Goal: Task Accomplishment & Management: Use online tool/utility

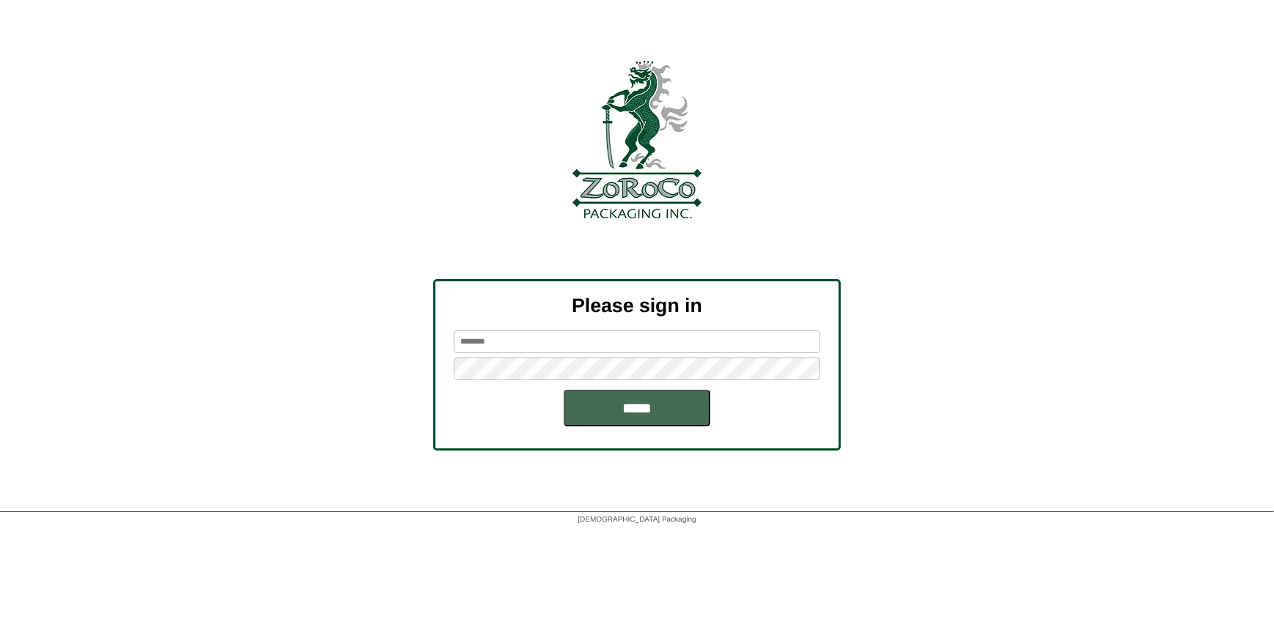
type input "*********"
click at [659, 411] on input "*****" at bounding box center [637, 408] width 147 height 37
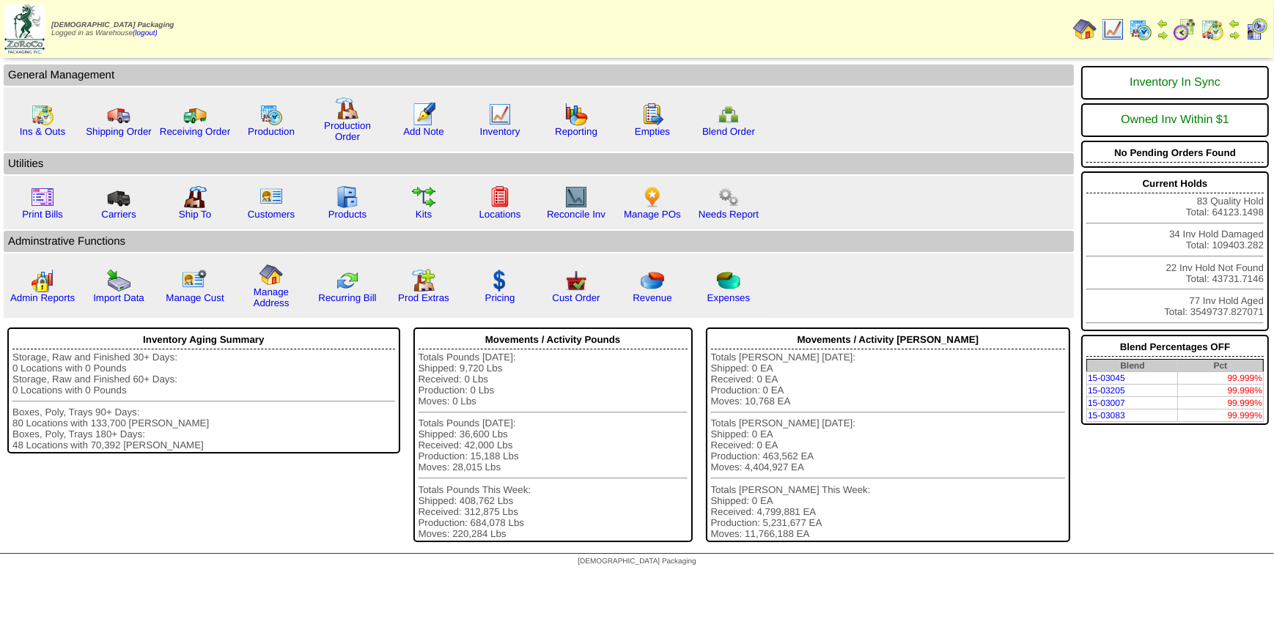
click at [1141, 29] on img at bounding box center [1140, 29] width 23 height 23
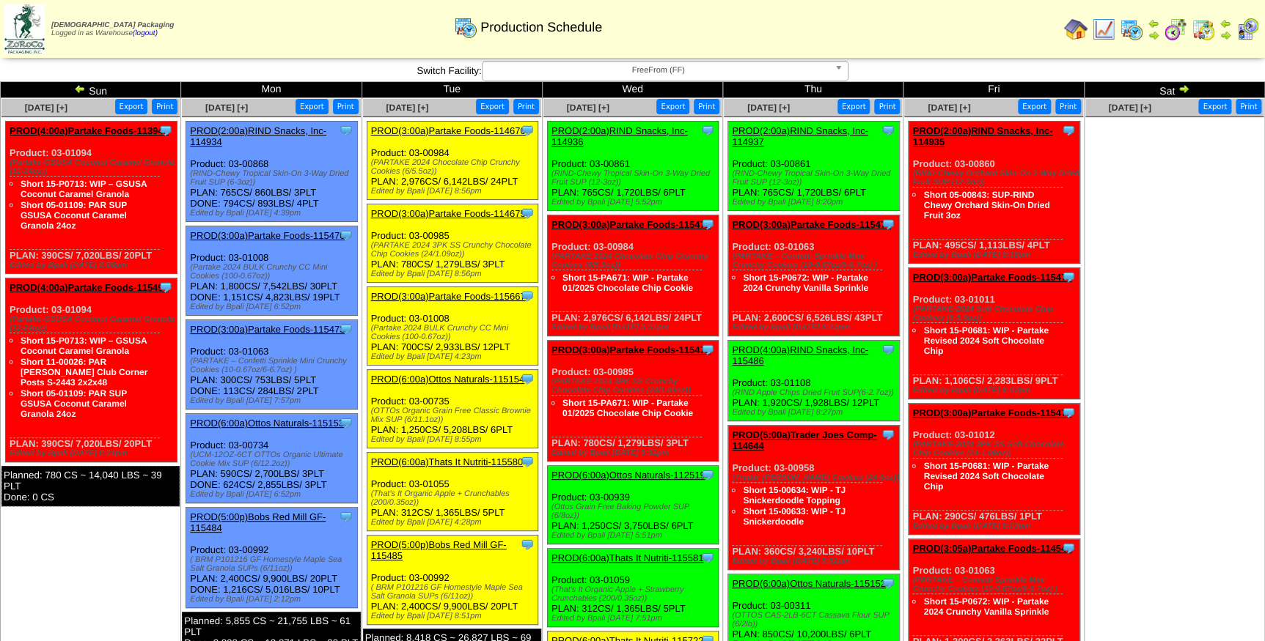
click at [592, 78] on span "FreeFrom (FF)" at bounding box center [658, 71] width 340 height 18
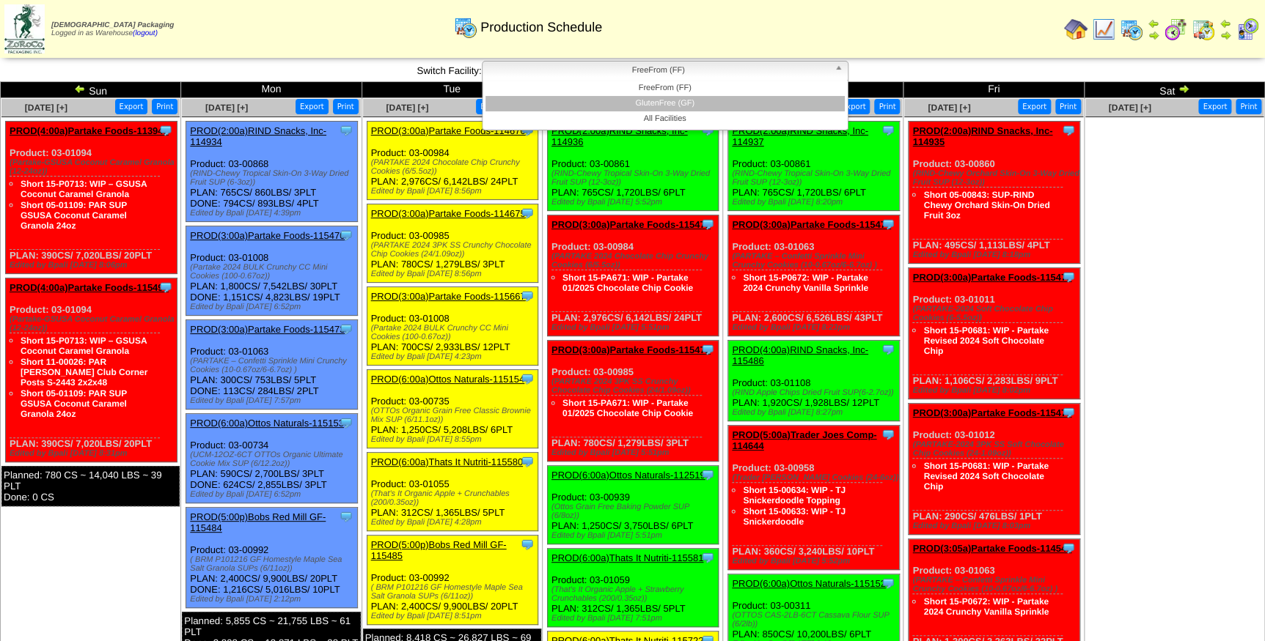
click at [600, 104] on li "GlutenFree (GF)" at bounding box center [664, 103] width 359 height 15
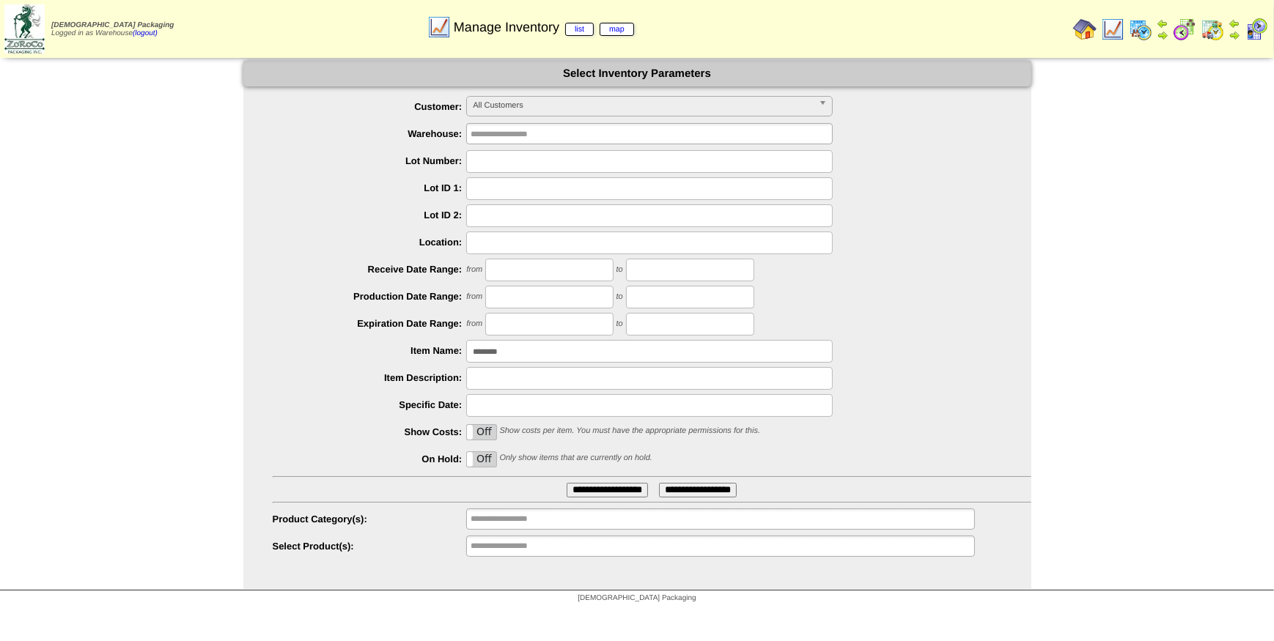
click at [1211, 26] on img at bounding box center [1212, 29] width 23 height 23
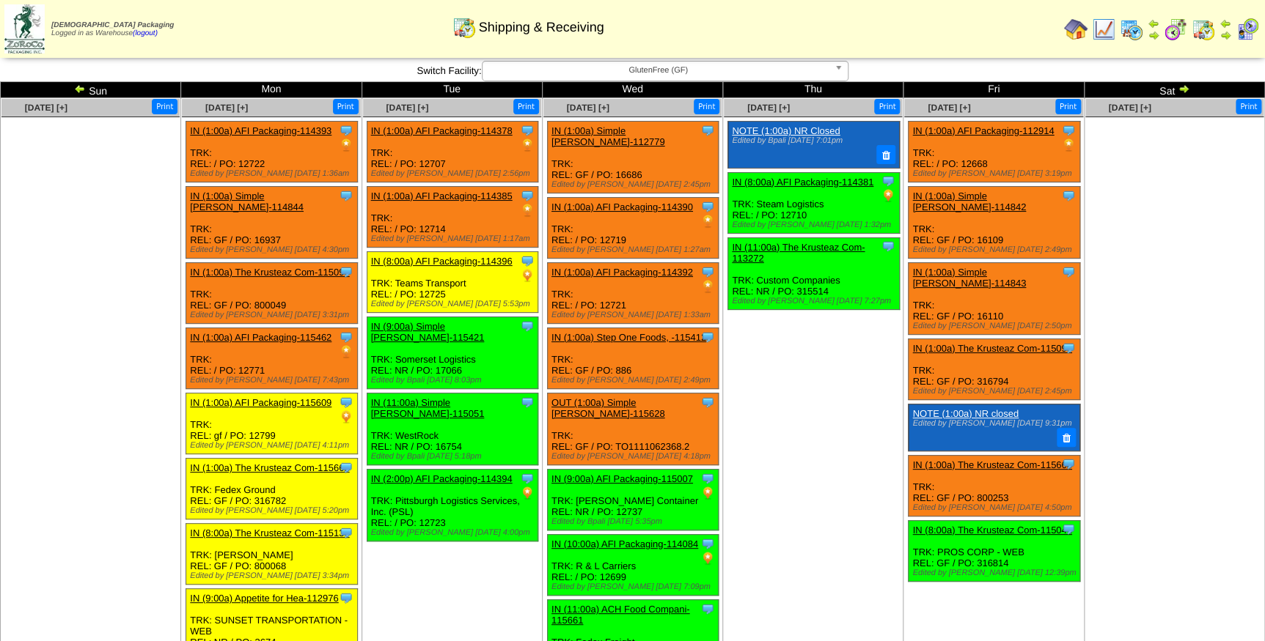
click at [631, 73] on span "GlutenFree (GF)" at bounding box center [658, 71] width 340 height 18
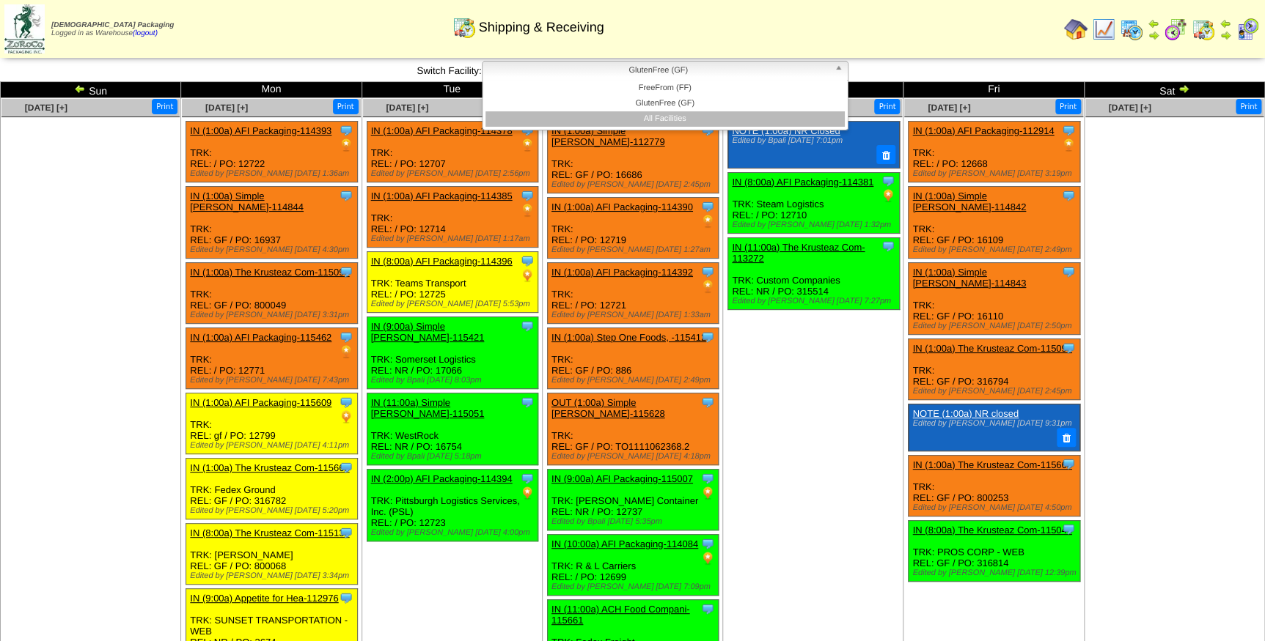
click at [646, 121] on li "All Facilities" at bounding box center [664, 118] width 359 height 15
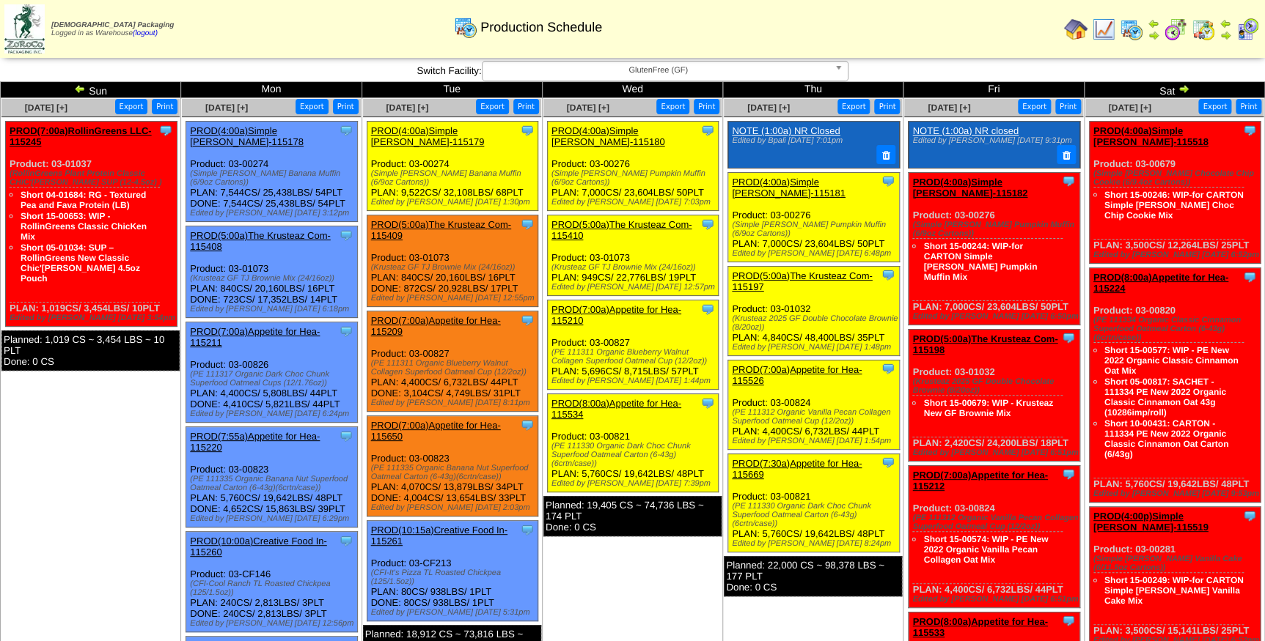
click at [826, 178] on link "PROD(4:00a)Simple [PERSON_NAME]-115181" at bounding box center [789, 188] width 114 height 22
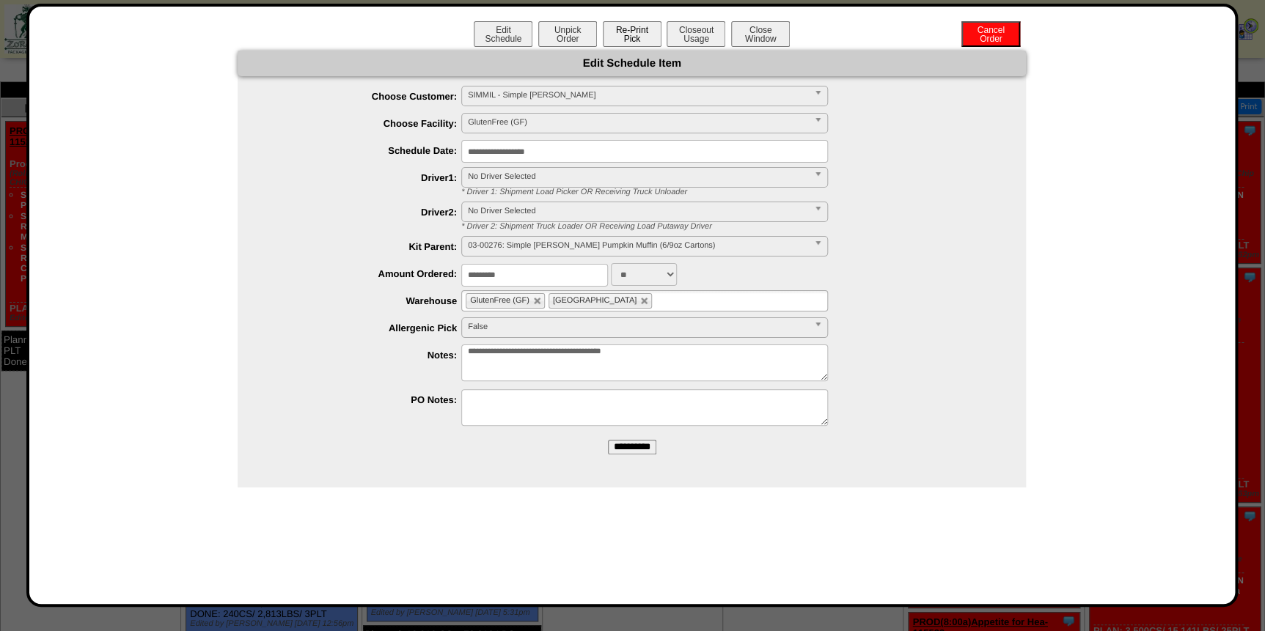
click at [615, 38] on button "Re-Print Pick" at bounding box center [632, 34] width 59 height 26
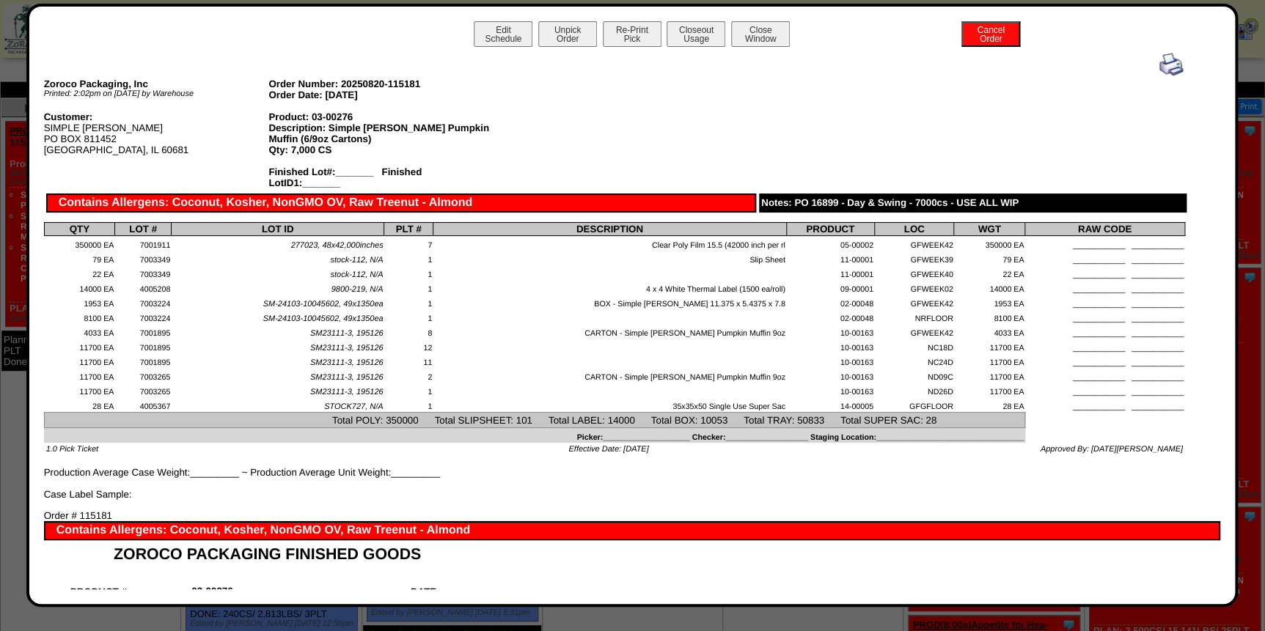
click at [1159, 64] on img at bounding box center [1170, 64] width 23 height 23
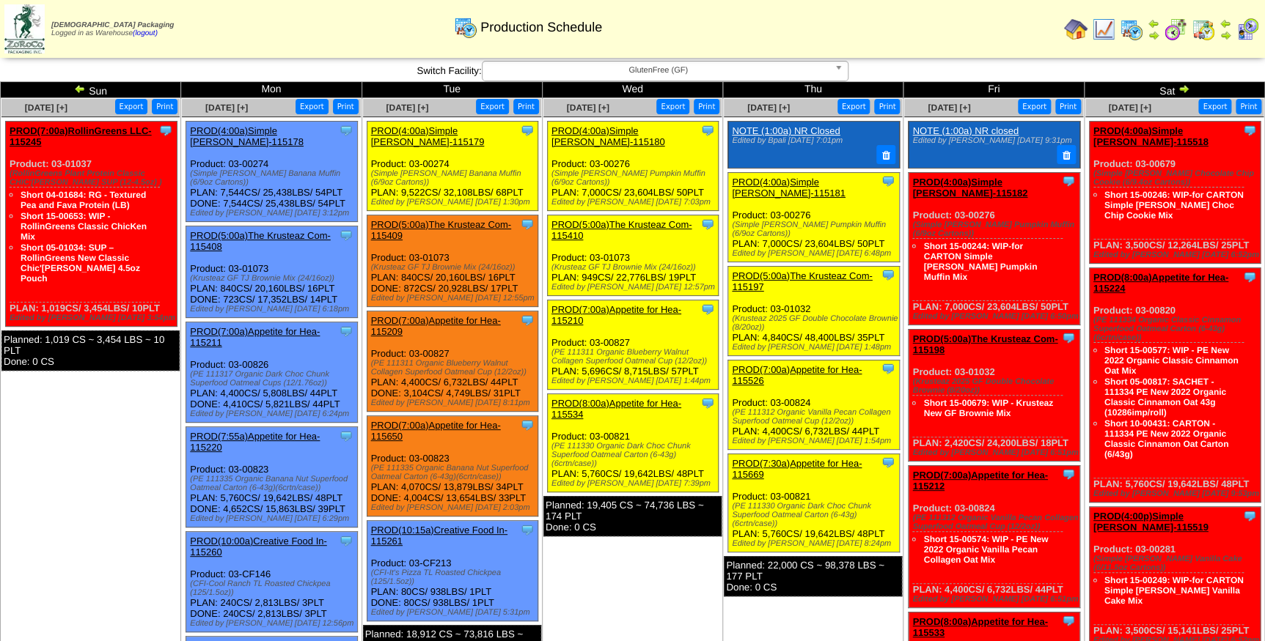
click at [811, 266] on div "Clone Item PROD(5:00a)The Krusteaz Com-115197 The Krusteaz Company ScheduleID: …" at bounding box center [814, 310] width 172 height 89
click at [814, 271] on link "PROD(5:00a)The Krusteaz Com-115197" at bounding box center [802, 282] width 140 height 22
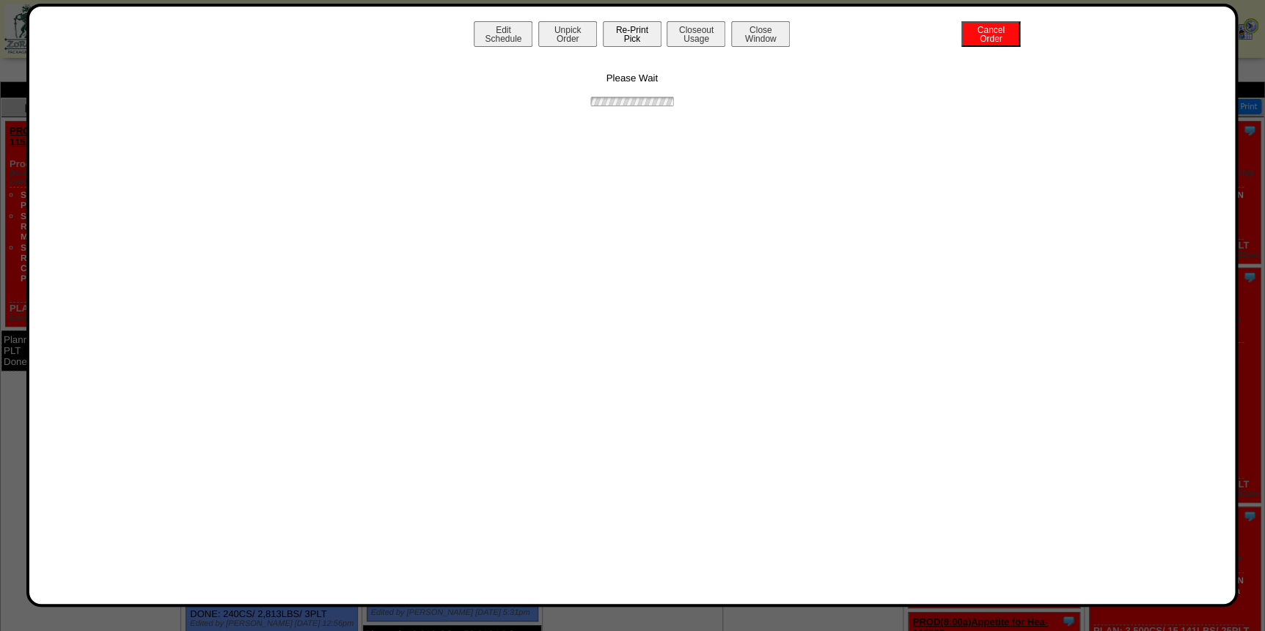
click at [623, 29] on button "Re-Print Pick" at bounding box center [632, 34] width 59 height 26
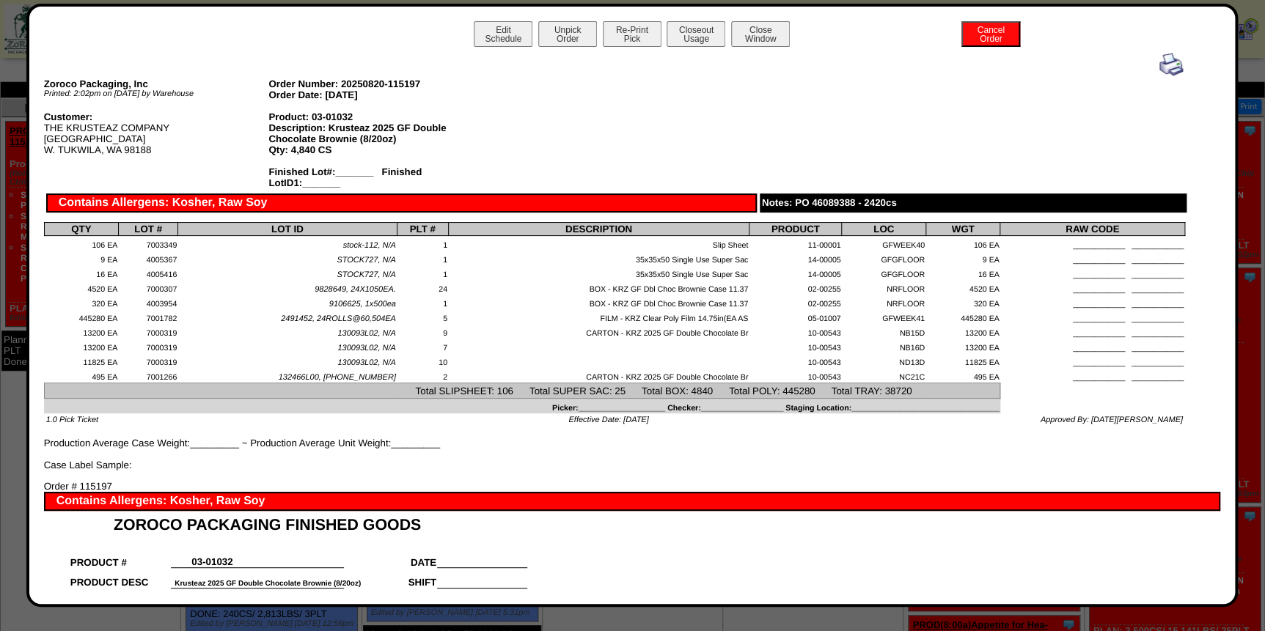
click at [1166, 66] on img at bounding box center [1170, 64] width 23 height 23
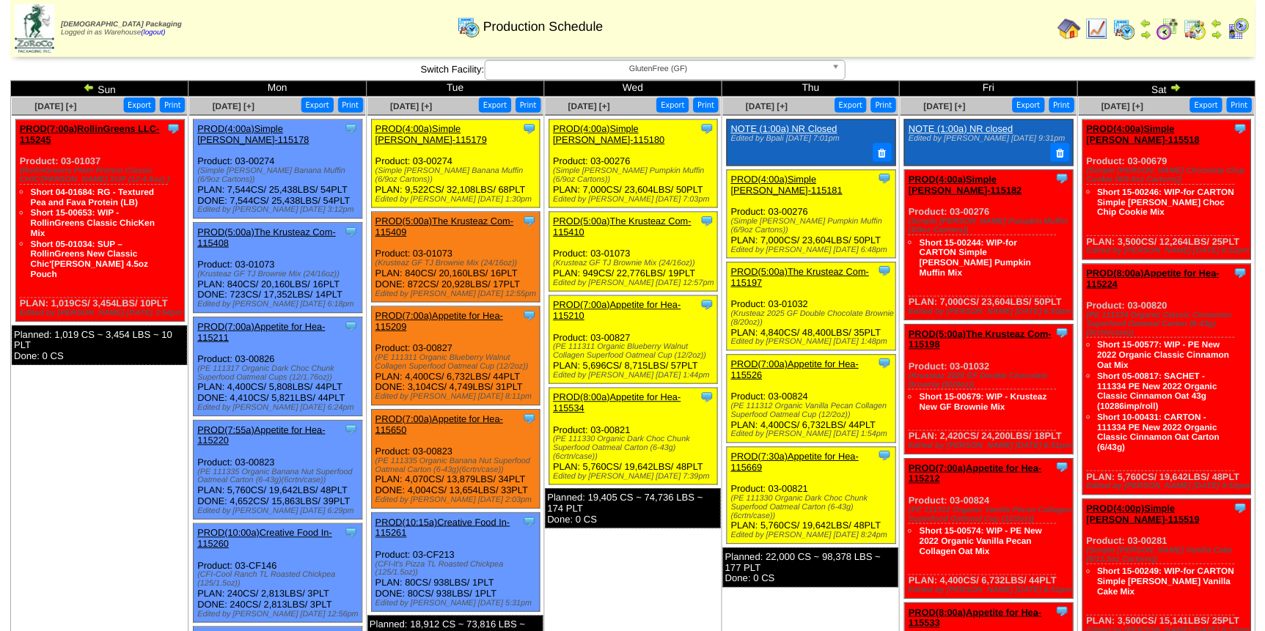
scroll to position [66, 0]
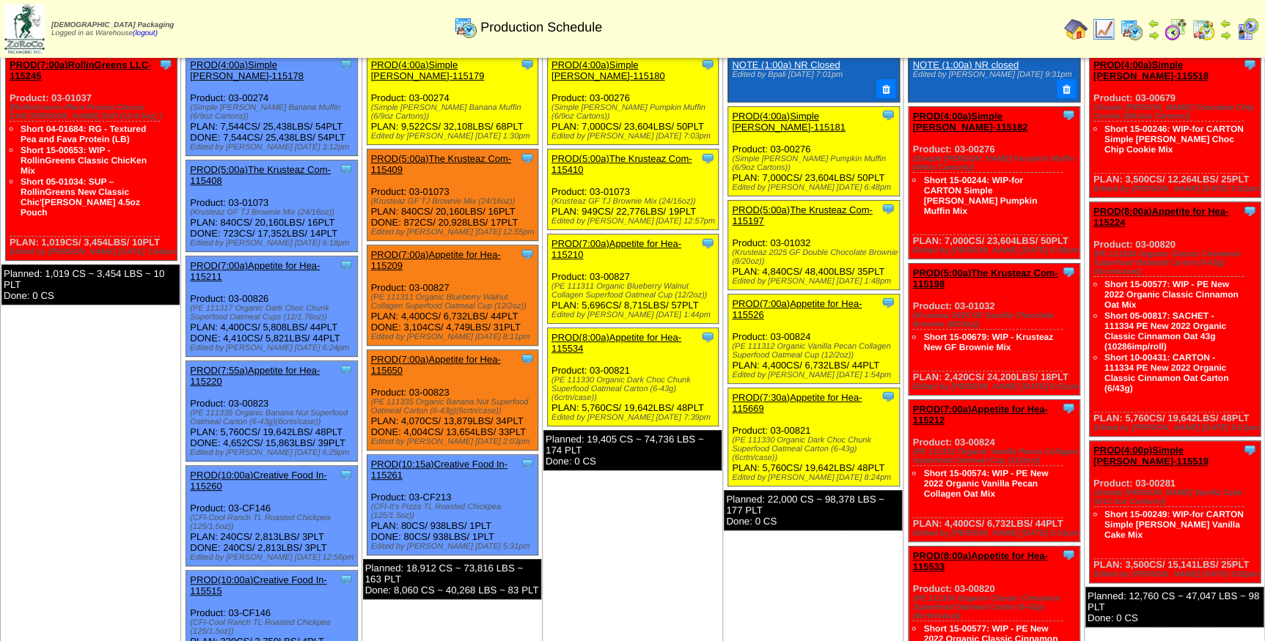
click at [809, 298] on link "PROD(7:00a)Appetite for Hea-115526" at bounding box center [797, 309] width 130 height 22
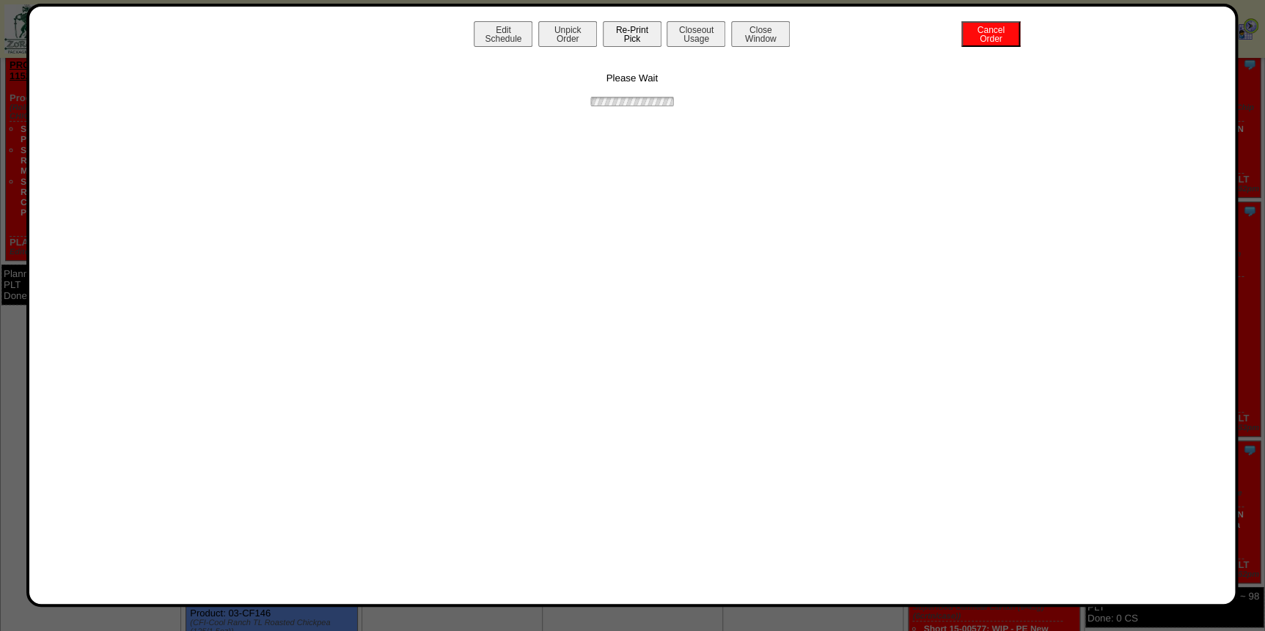
click at [623, 30] on button "Re-Print Pick" at bounding box center [632, 34] width 59 height 26
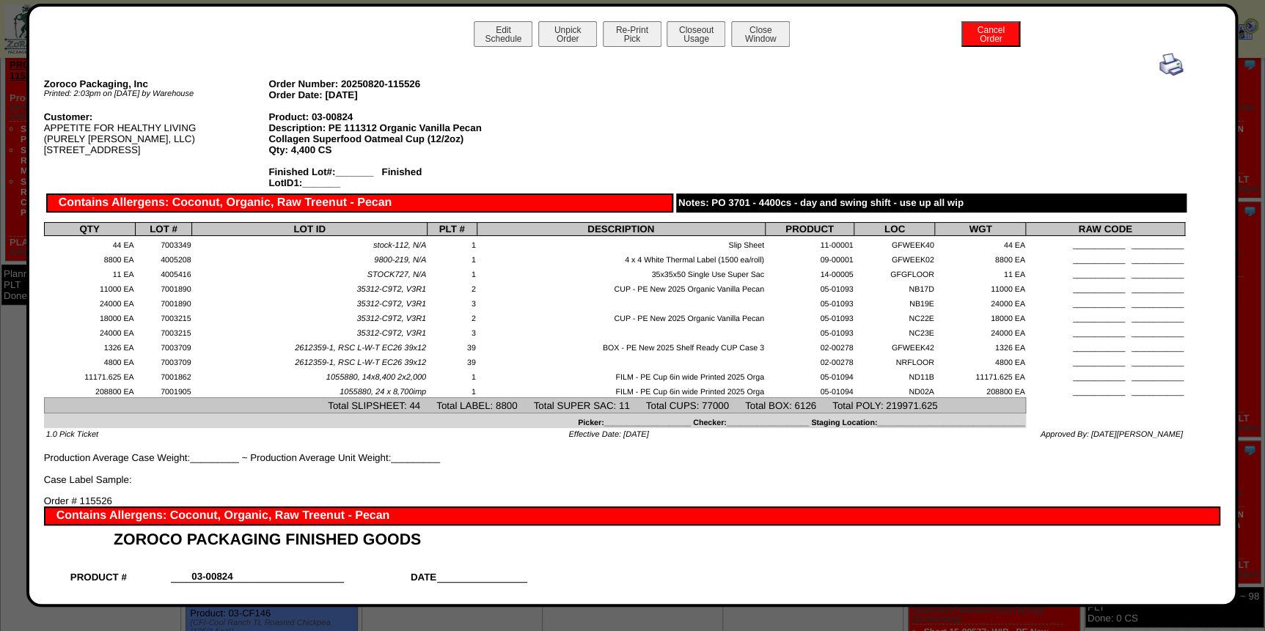
click at [1159, 62] on img at bounding box center [1170, 64] width 23 height 23
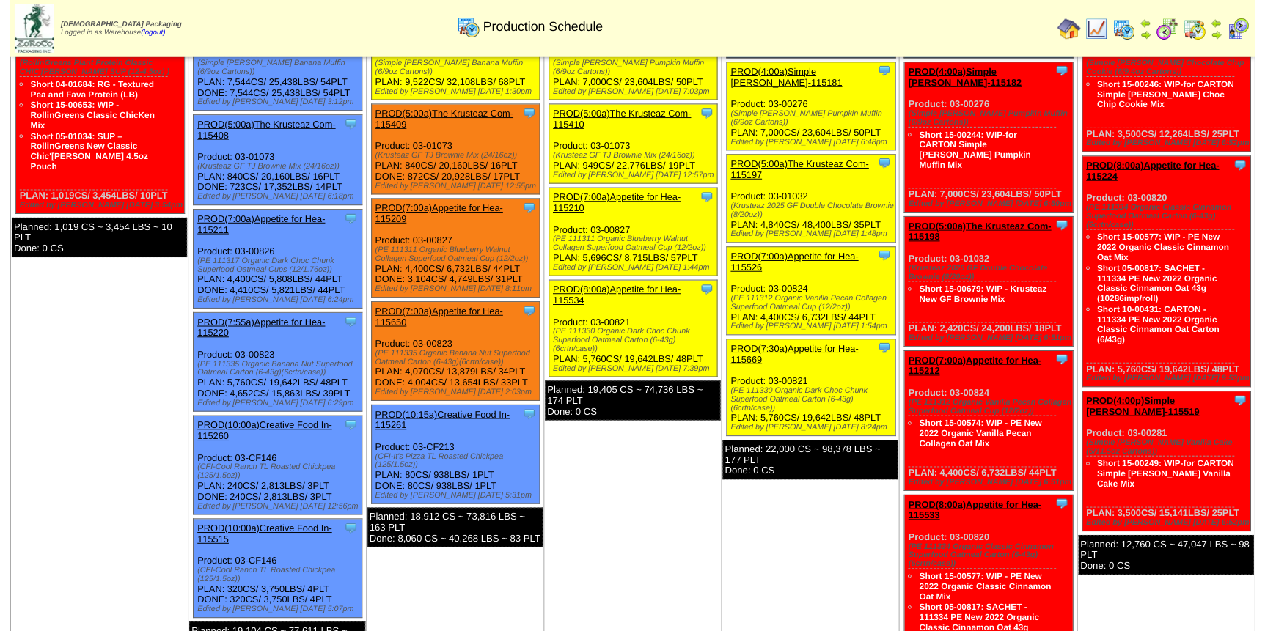
scroll to position [133, 0]
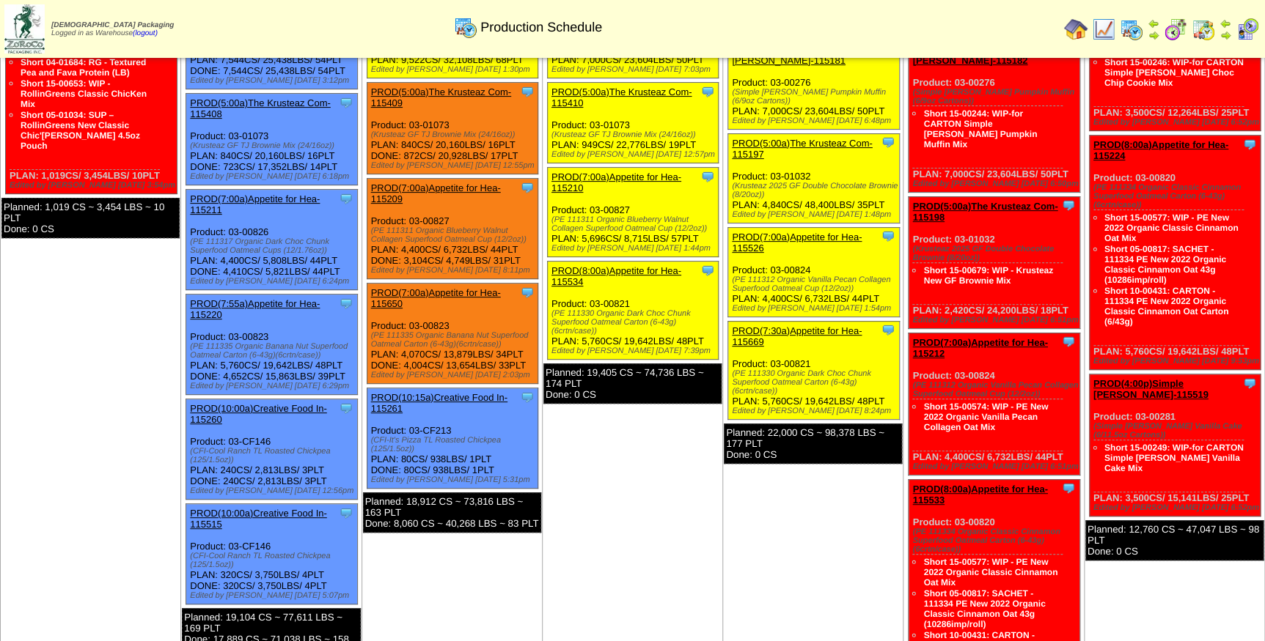
click at [811, 325] on link "PROD(7:30a)Appetite for Hea-115669" at bounding box center [797, 336] width 130 height 22
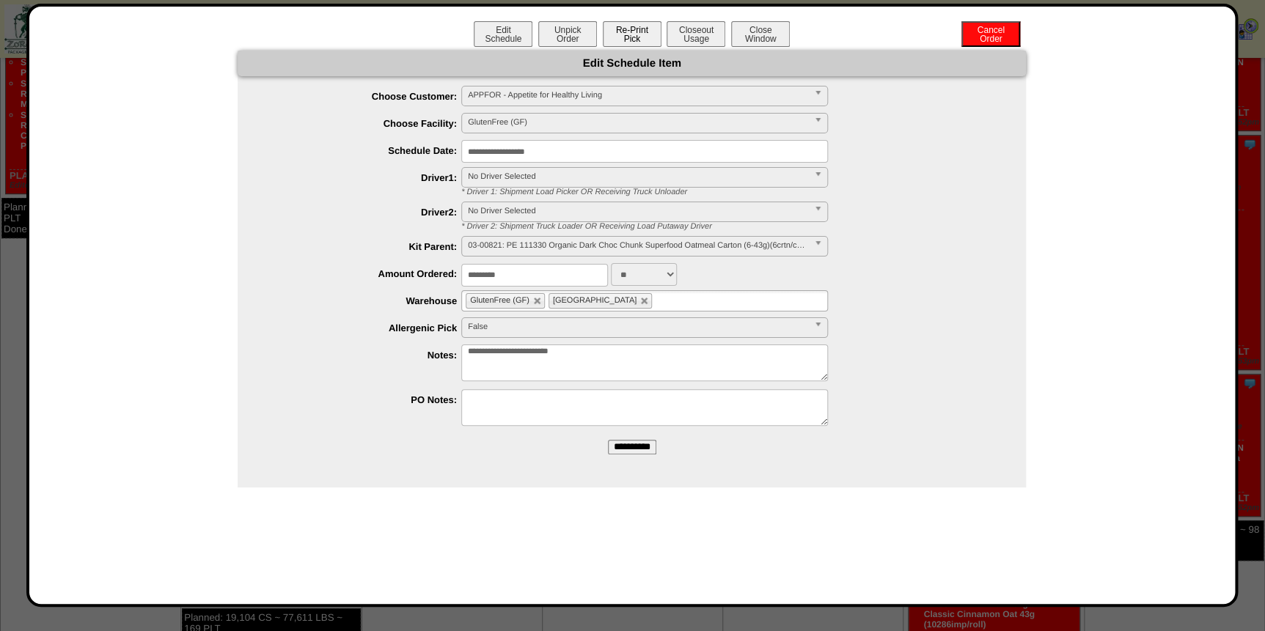
click at [646, 38] on button "Re-Print Pick" at bounding box center [632, 34] width 59 height 26
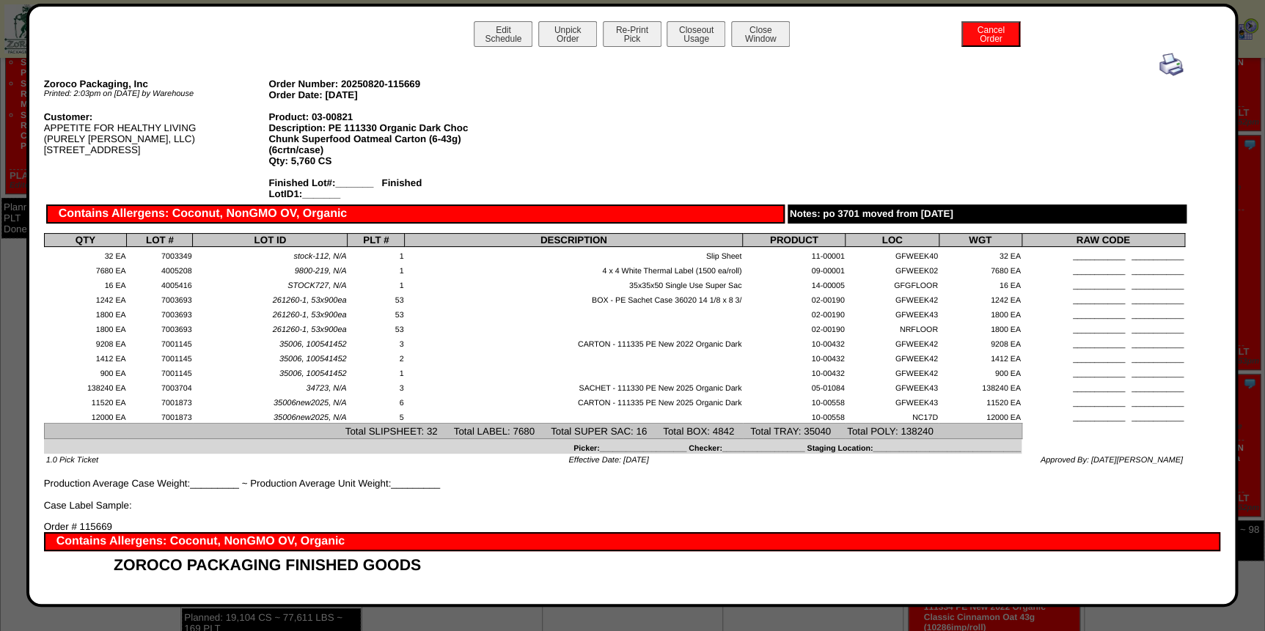
click at [1162, 61] on img at bounding box center [1170, 64] width 23 height 23
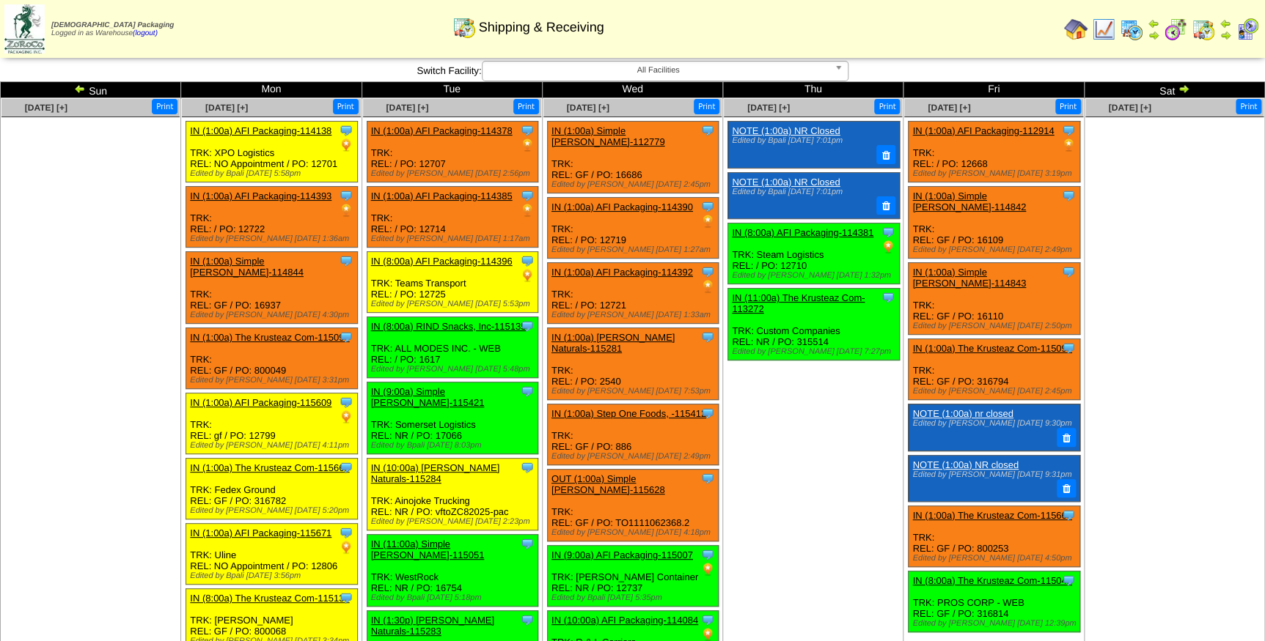
click at [1105, 26] on img at bounding box center [1103, 29] width 23 height 23
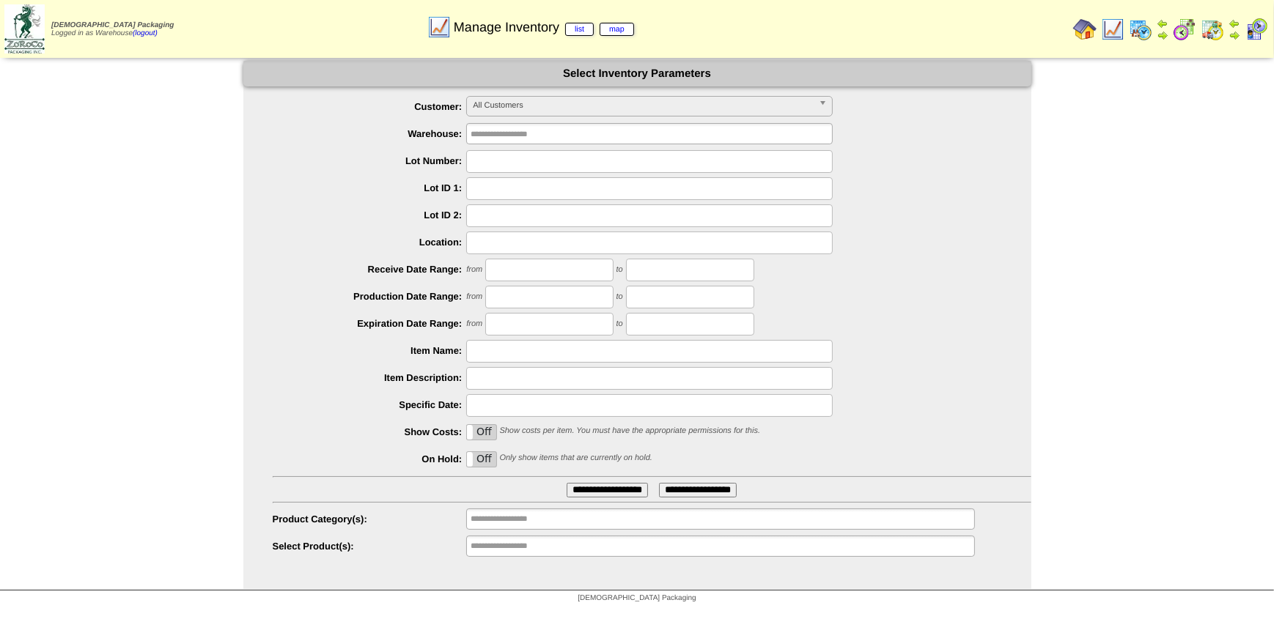
click at [539, 167] on input "text" at bounding box center [649, 161] width 367 height 23
type input "*******"
click at [608, 491] on input "**********" at bounding box center [607, 490] width 81 height 15
click at [612, 491] on input "**********" at bounding box center [607, 490] width 81 height 15
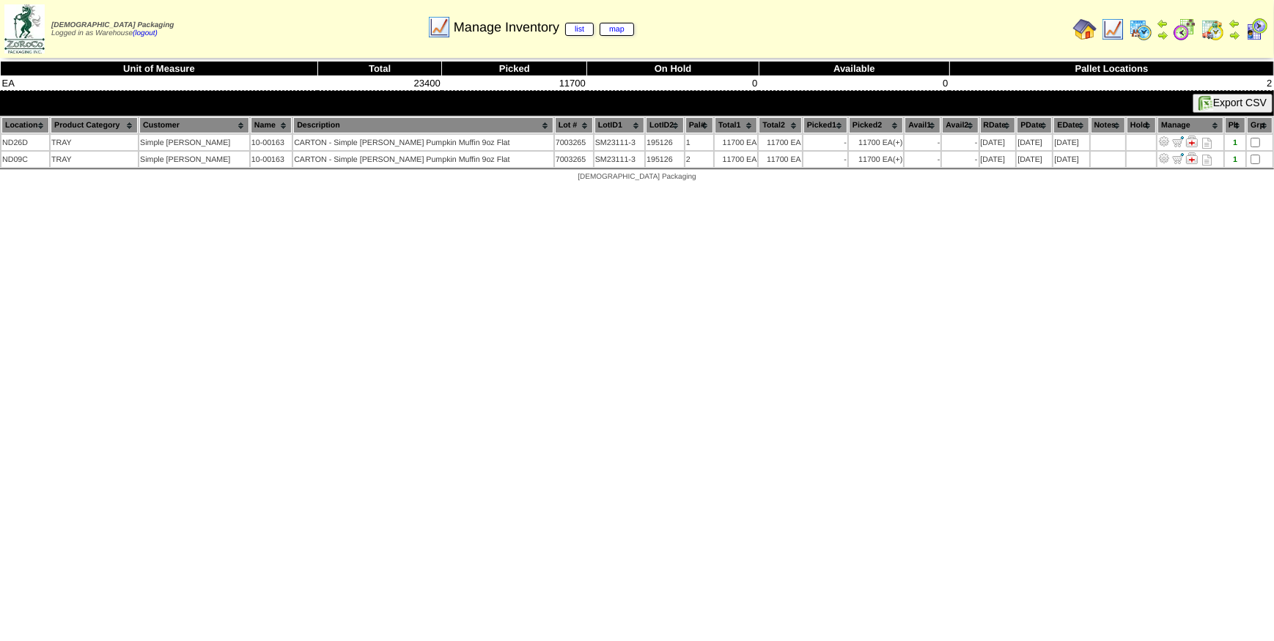
click at [1114, 24] on img at bounding box center [1112, 29] width 23 height 23
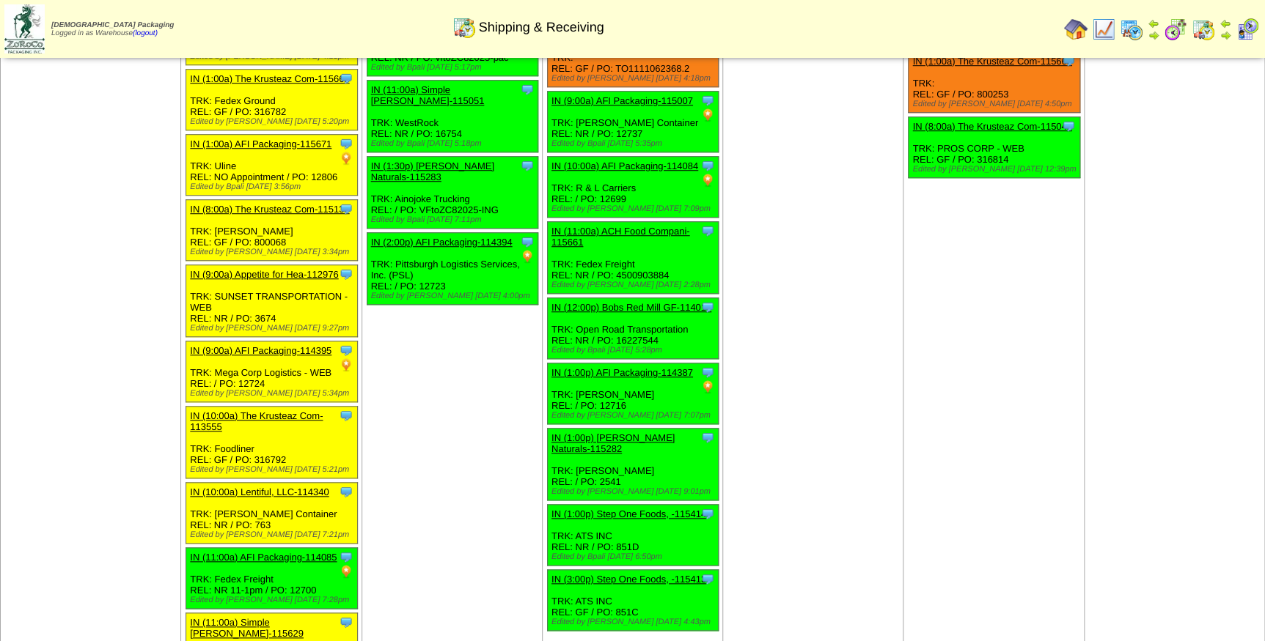
scroll to position [400, 0]
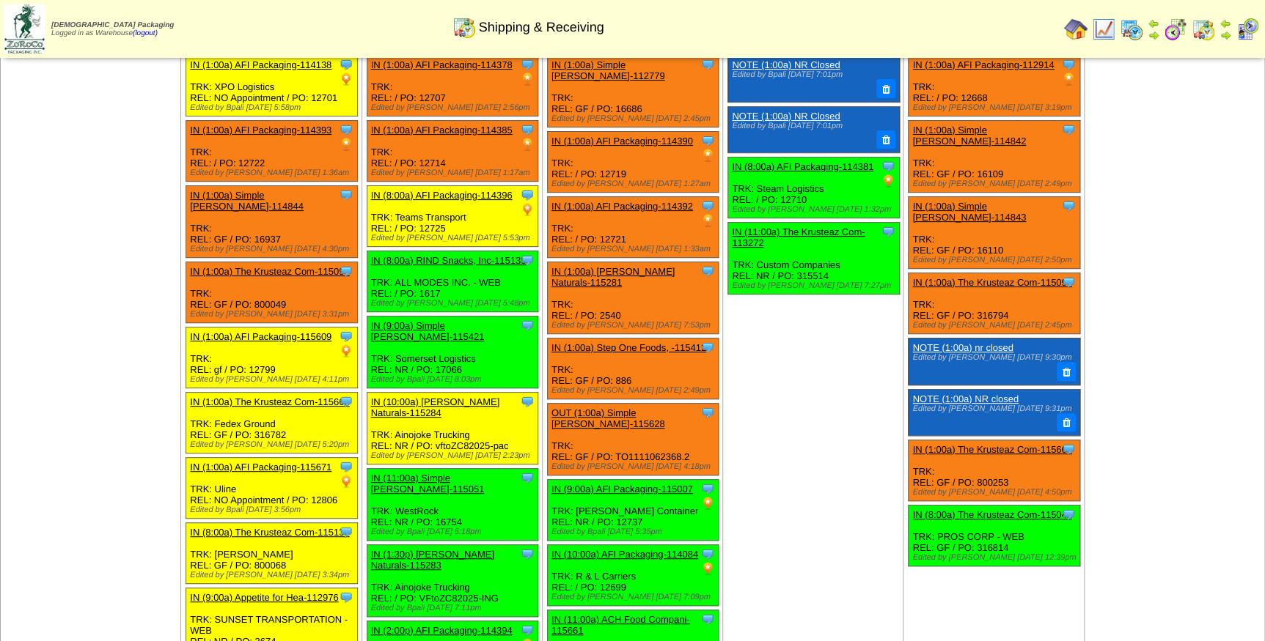
scroll to position [133, 0]
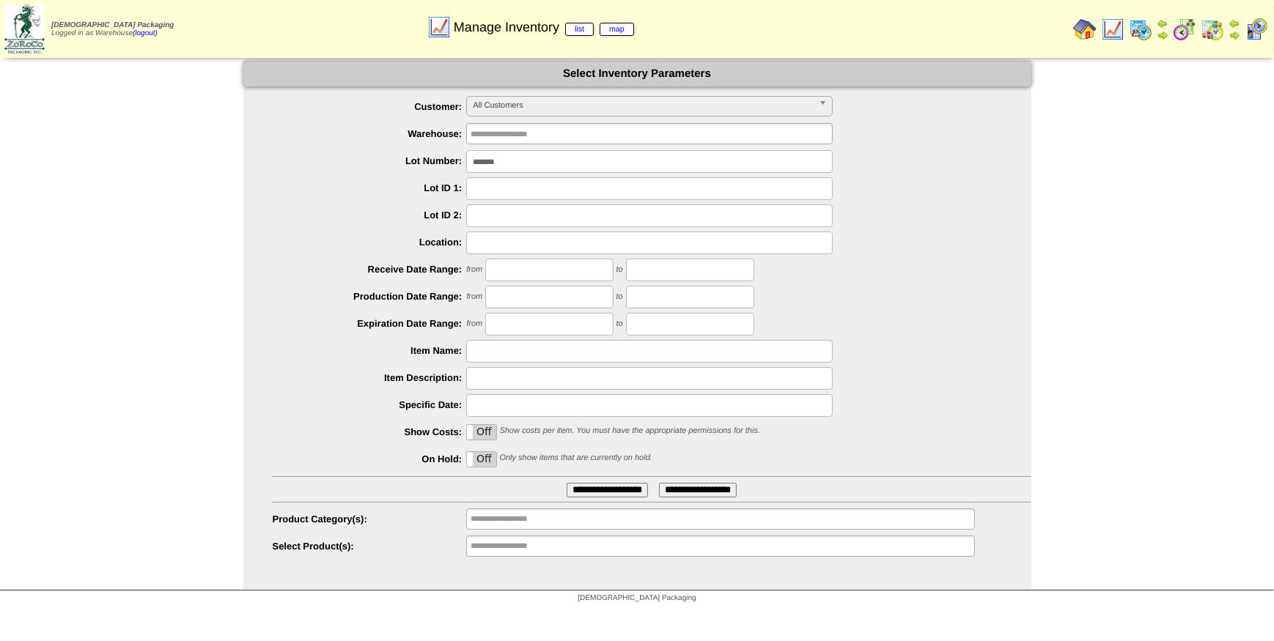
drag, startPoint x: 538, startPoint y: 159, endPoint x: 386, endPoint y: 164, distance: 151.8
click at [386, 164] on li "Lot Number: *******" at bounding box center [652, 161] width 759 height 23
click at [548, 99] on span "All Customers" at bounding box center [643, 106] width 340 height 18
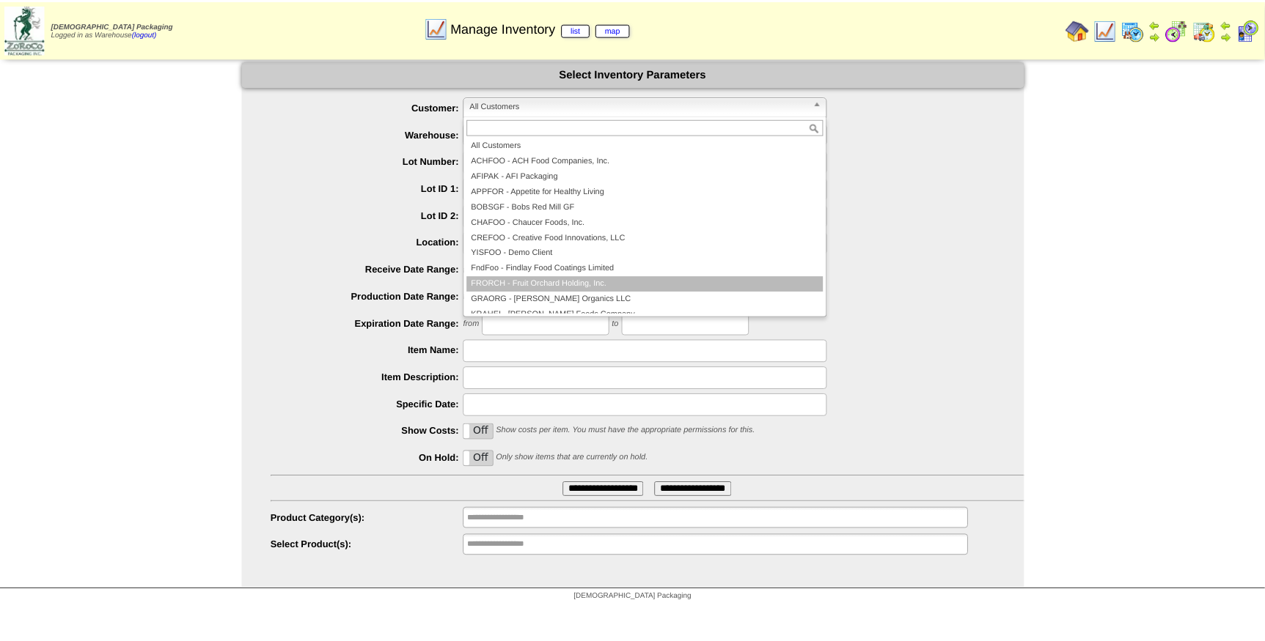
scroll to position [66, 0]
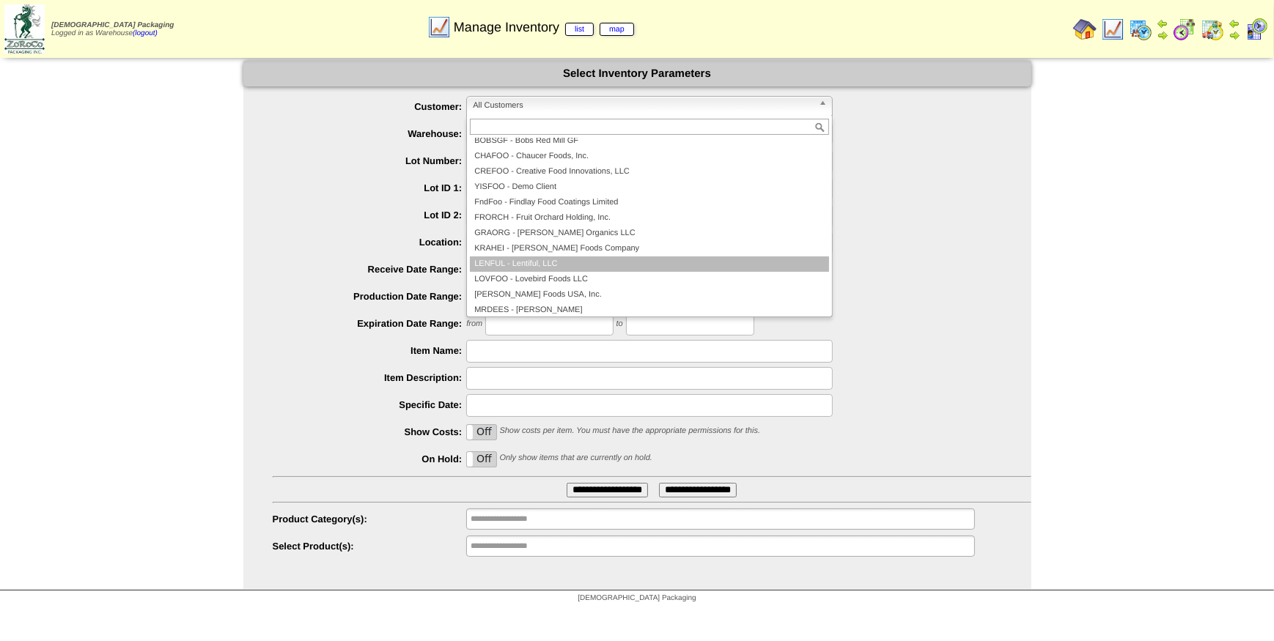
click at [556, 261] on li "LENFUL - Lentiful, LLC" at bounding box center [649, 264] width 359 height 15
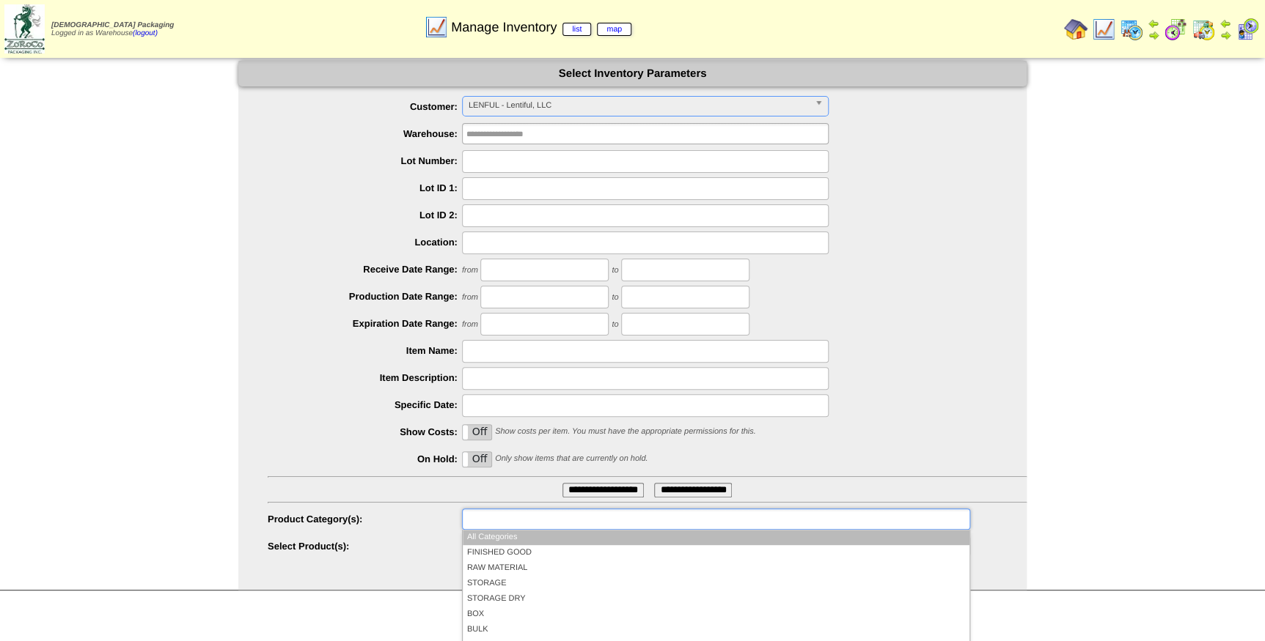
click at [556, 517] on input "text" at bounding box center [513, 519] width 94 height 18
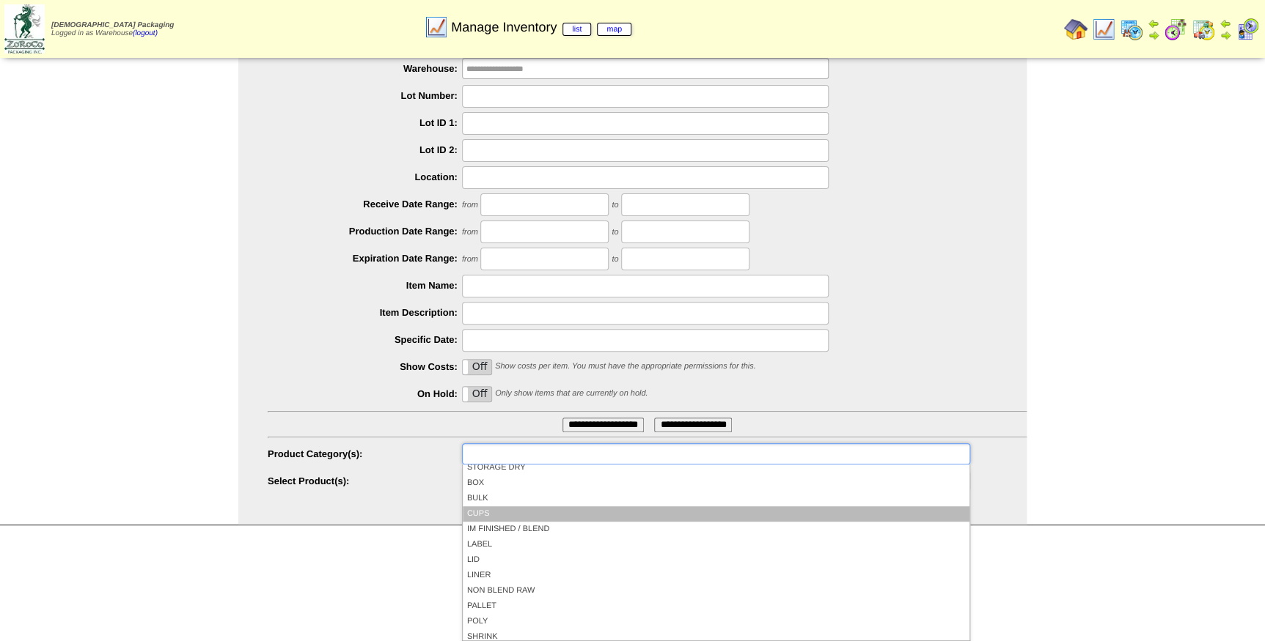
click at [552, 508] on li "CUPS" at bounding box center [716, 514] width 507 height 15
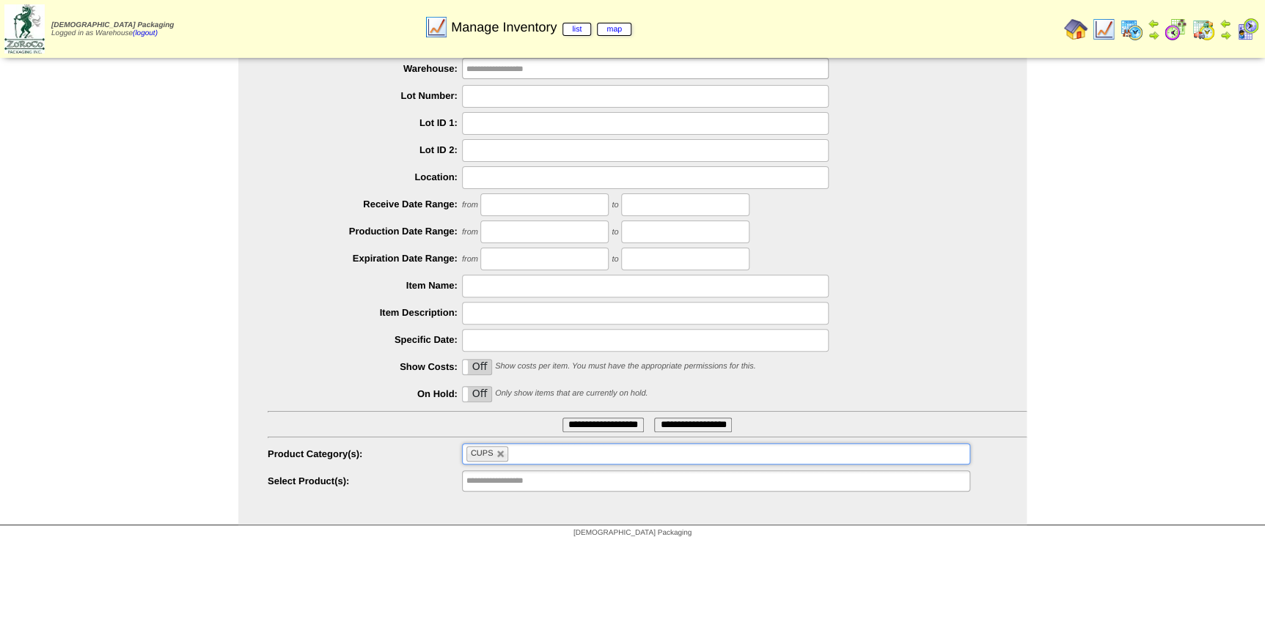
click at [550, 455] on ul "CUPS" at bounding box center [716, 454] width 508 height 21
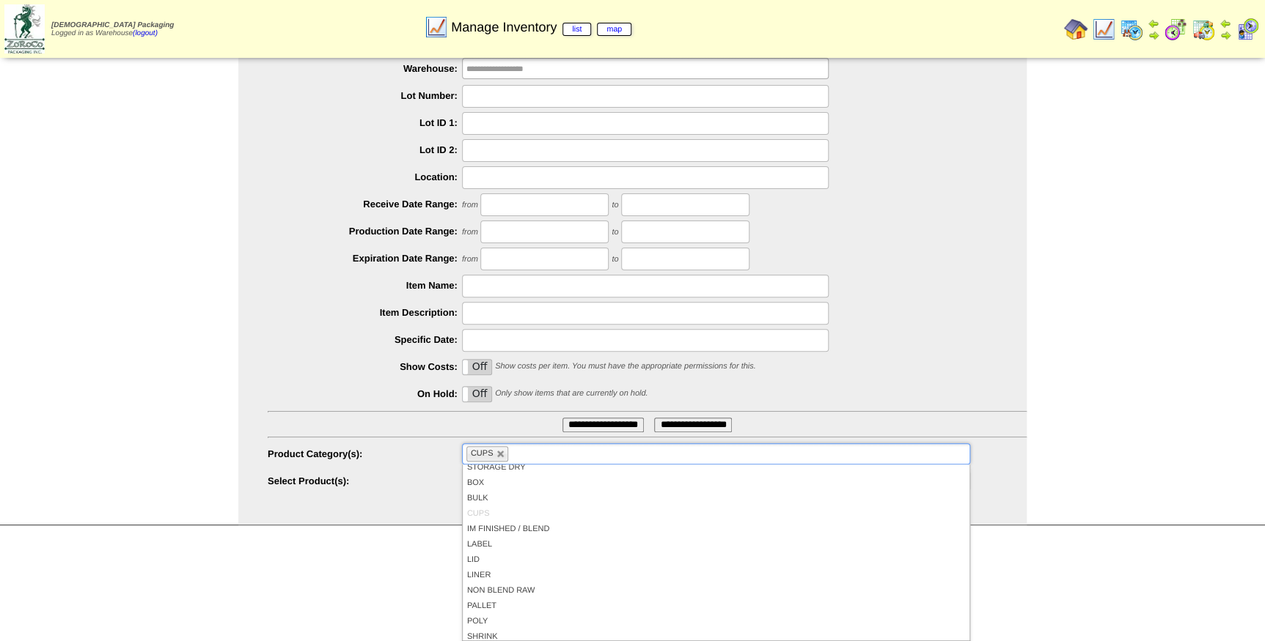
scroll to position [0, 0]
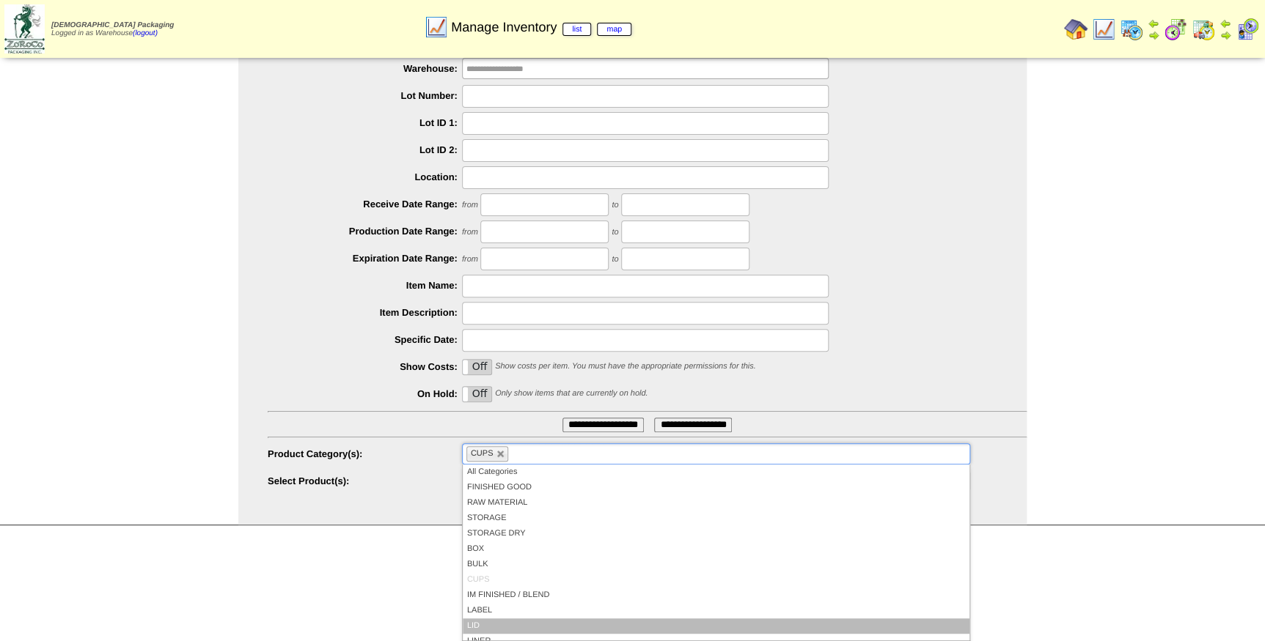
click at [528, 619] on li "LID" at bounding box center [716, 626] width 507 height 15
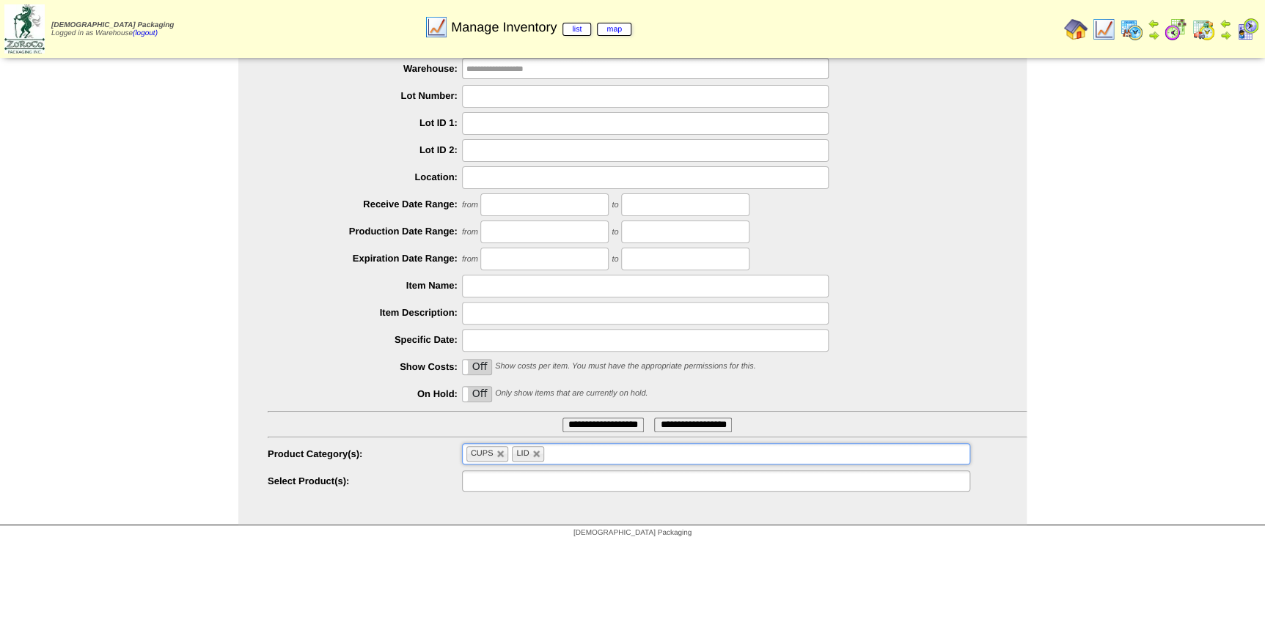
click at [547, 485] on input "text" at bounding box center [513, 481] width 94 height 18
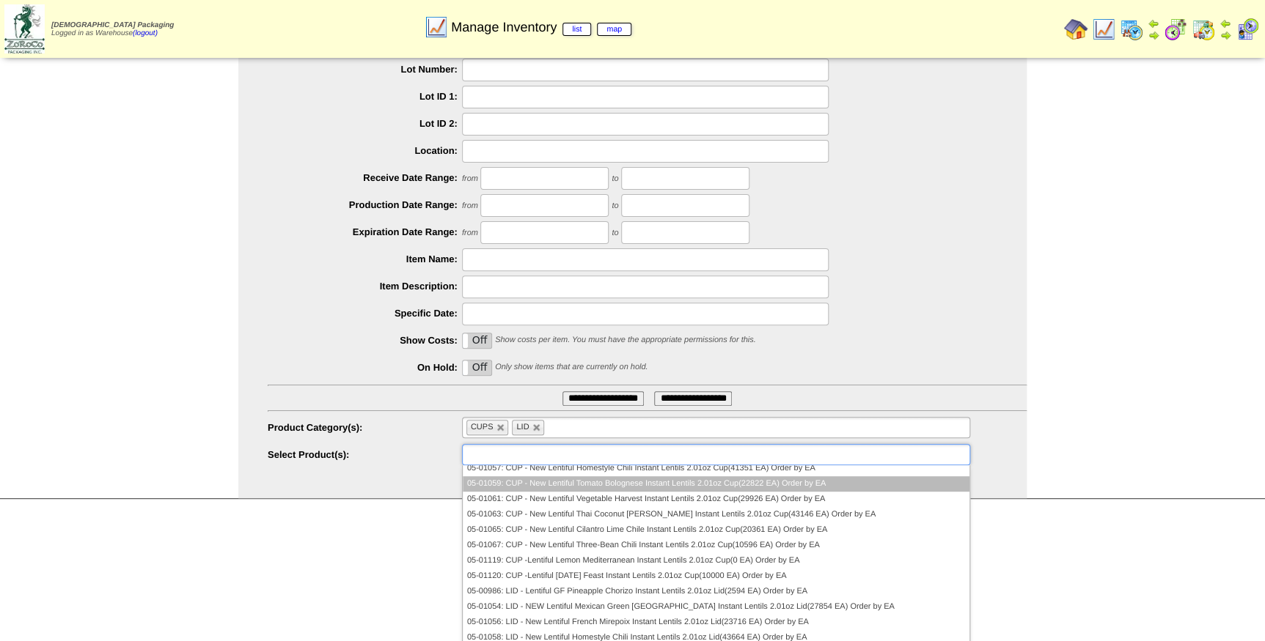
scroll to position [61, 0]
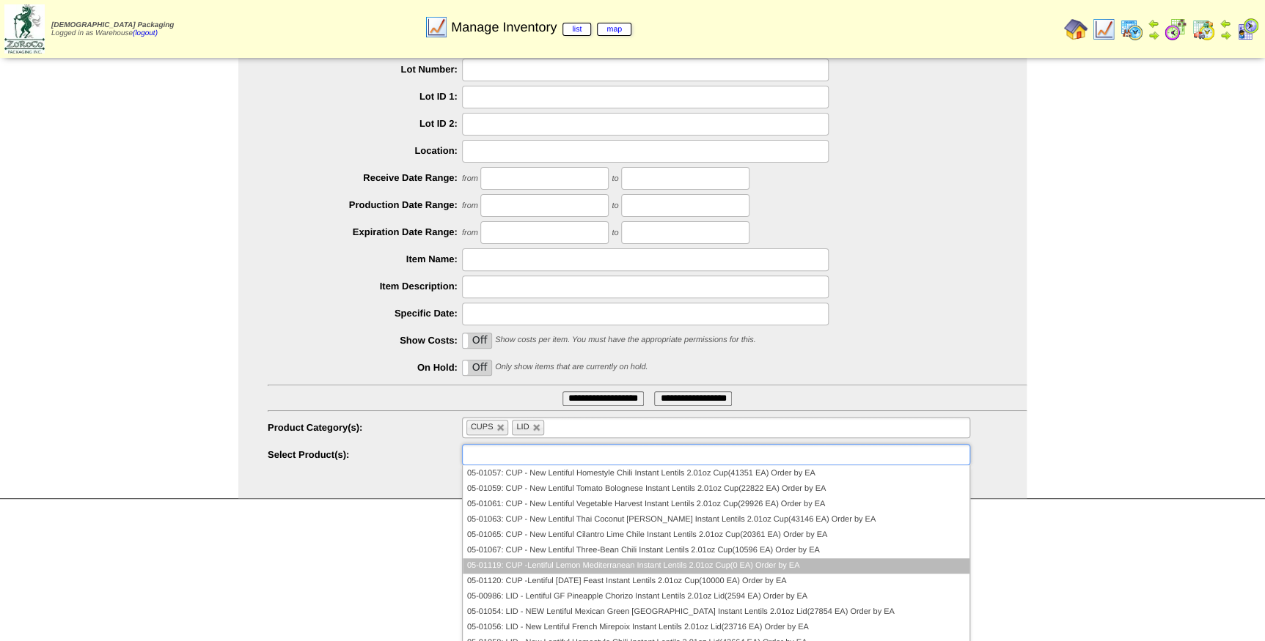
click at [642, 564] on li "05-01119: CUP -Lentiful Lemon Mediterranean Instant Lentils 2.01oz Cup(0 EA) Or…" at bounding box center [716, 566] width 507 height 15
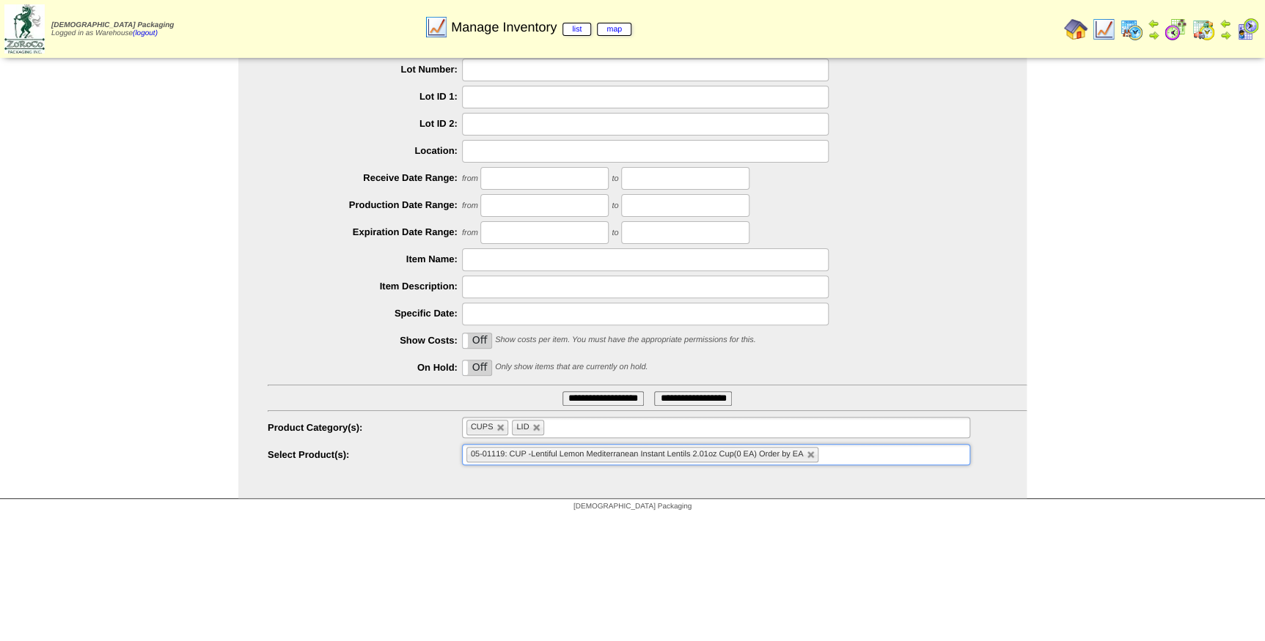
click at [845, 455] on ul "05-01119: CUP -Lentiful Lemon Mediterranean Instant Lentils 2.01oz Cup(0 EA) Or…" at bounding box center [716, 454] width 508 height 21
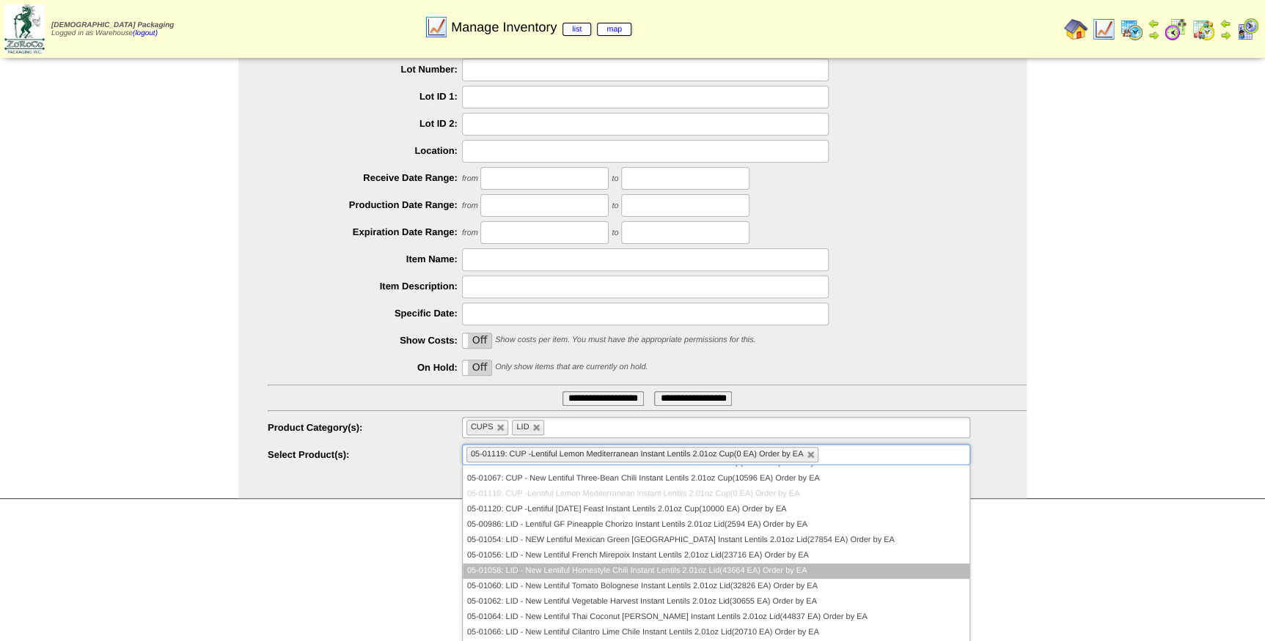
scroll to position [177, 0]
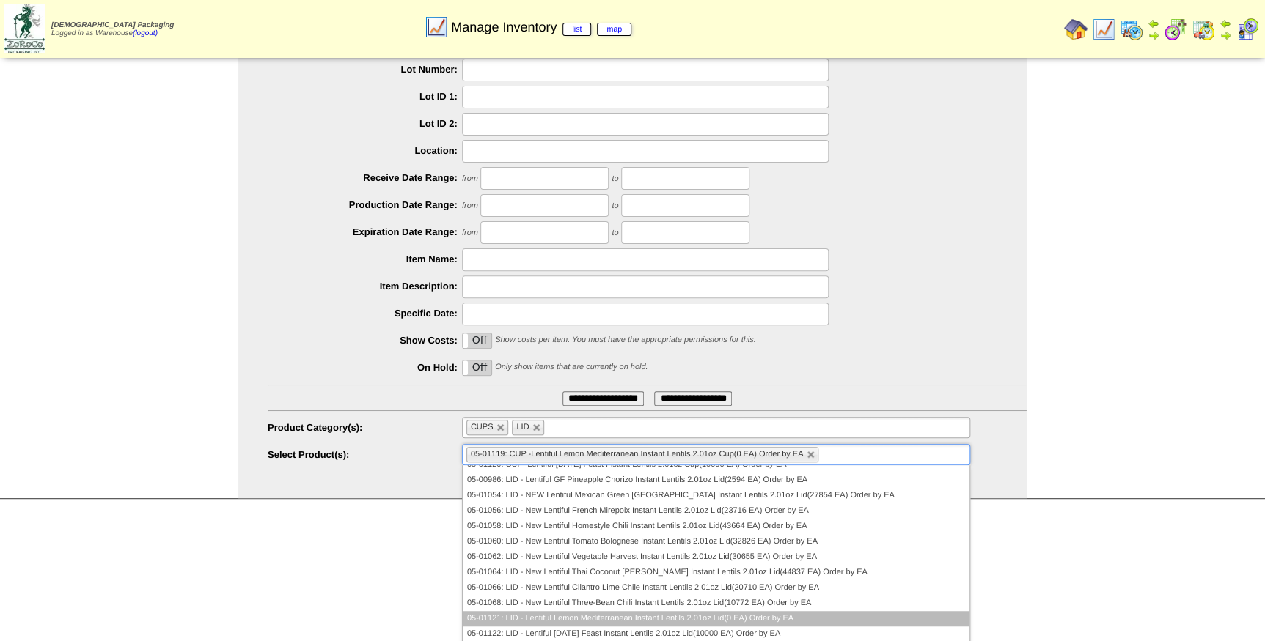
click at [667, 615] on li "05-01121: LID - Lentiful Lemon Mediterranean Instant Lentils 2.01oz Lid(0 EA) O…" at bounding box center [716, 618] width 507 height 15
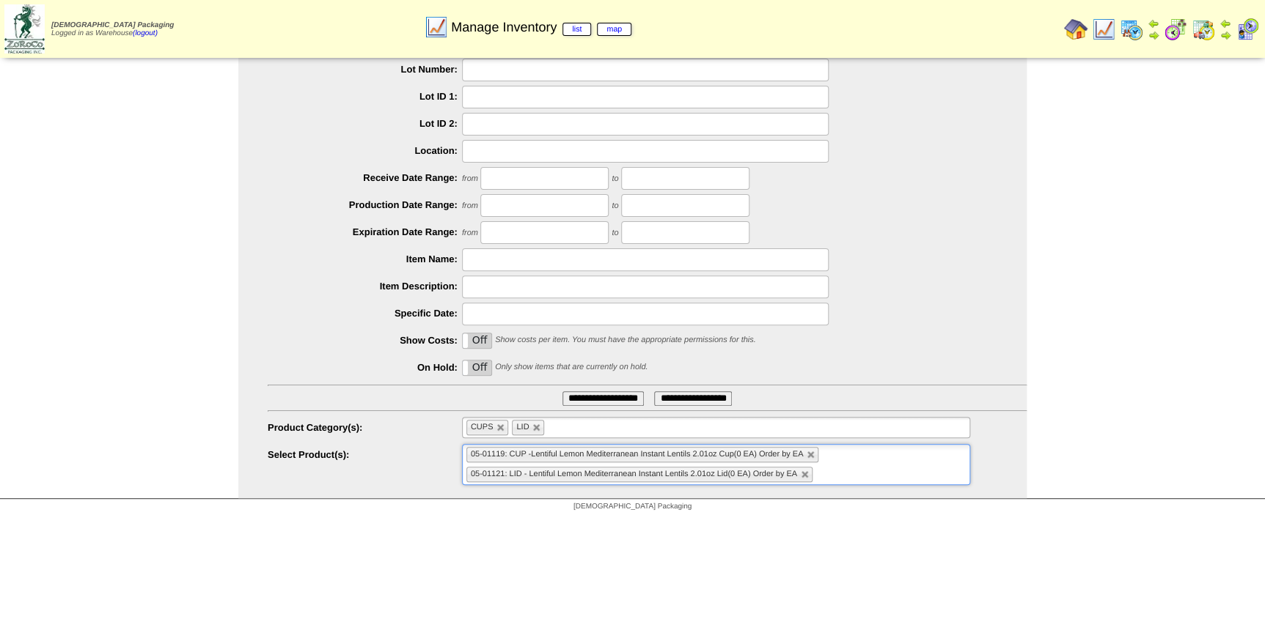
click at [586, 398] on input "**********" at bounding box center [602, 398] width 81 height 15
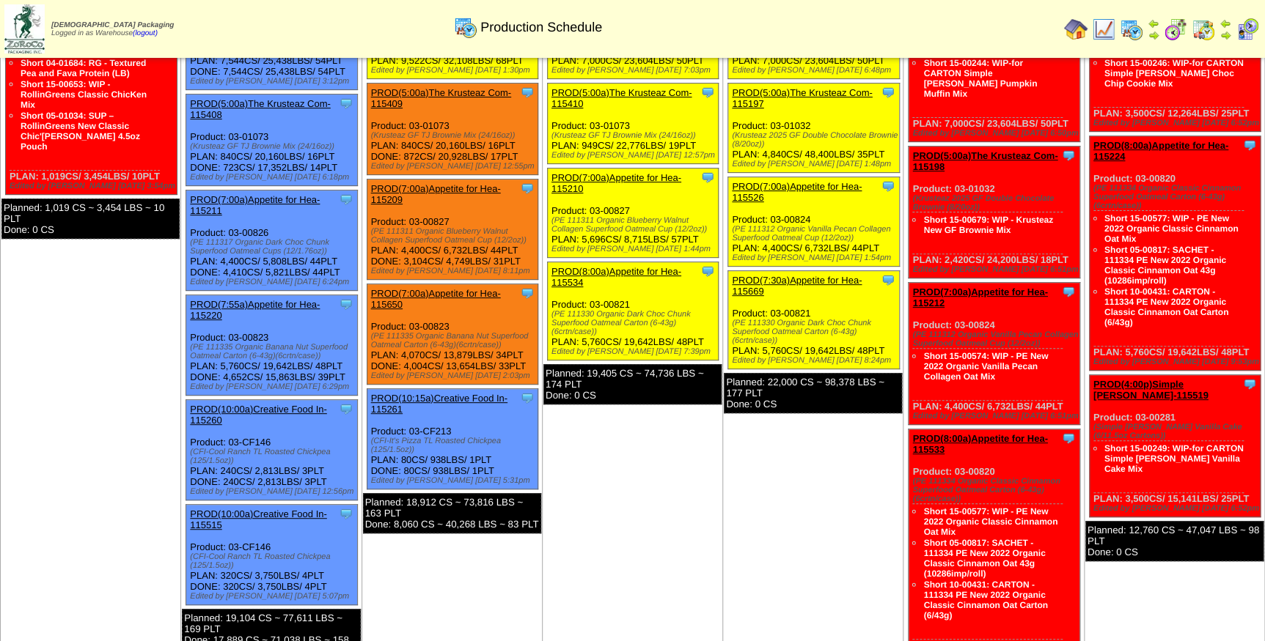
scroll to position [133, 0]
